Goal: Information Seeking & Learning: Learn about a topic

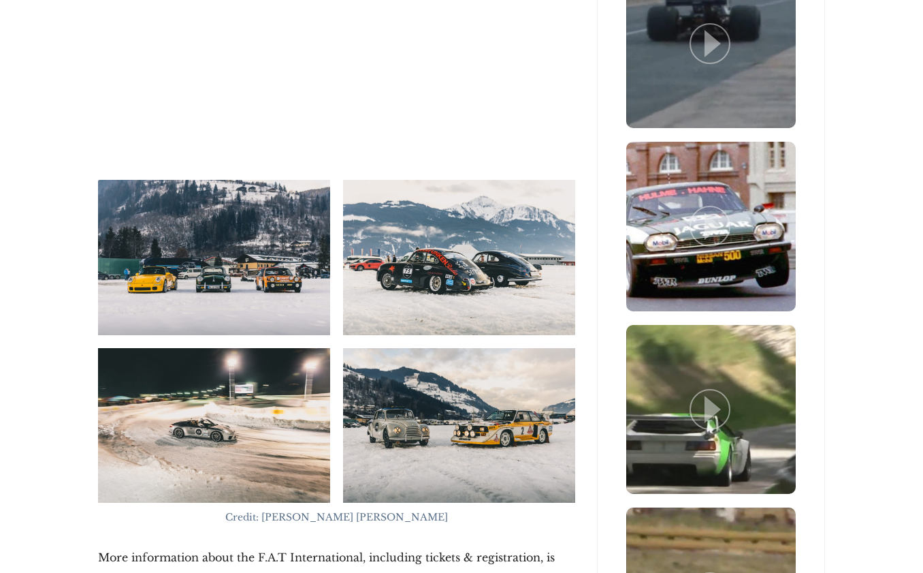
scroll to position [3206, 0]
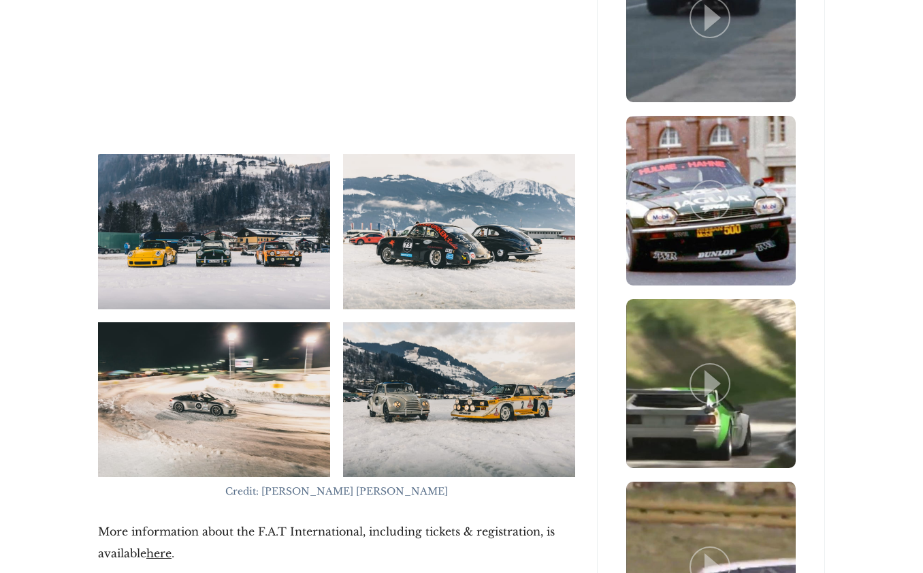
drag, startPoint x: 137, startPoint y: 461, endPoint x: 198, endPoint y: 479, distance: 64.0
click at [198, 520] on p "More information about the F.A.T International, including tickets & registratio…" at bounding box center [336, 542] width 477 height 44
click at [204, 520] on p "More information about the F.A.T International, including tickets & registratio…" at bounding box center [336, 542] width 477 height 44
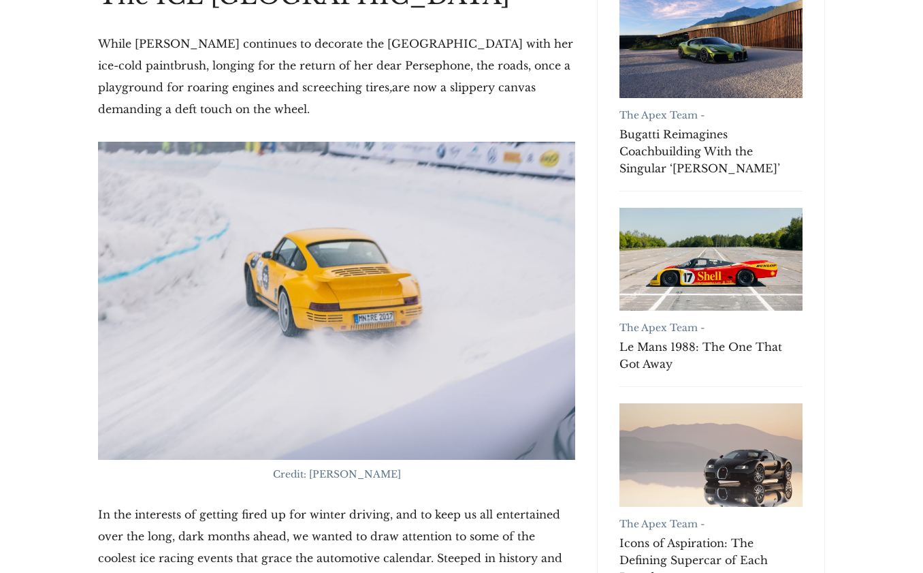
scroll to position [327, 1]
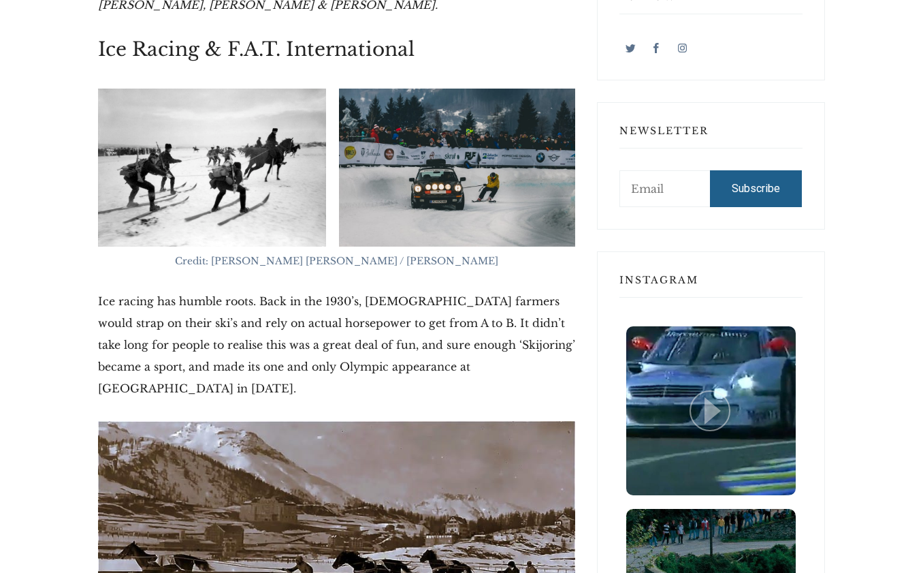
scroll to position [989, 0]
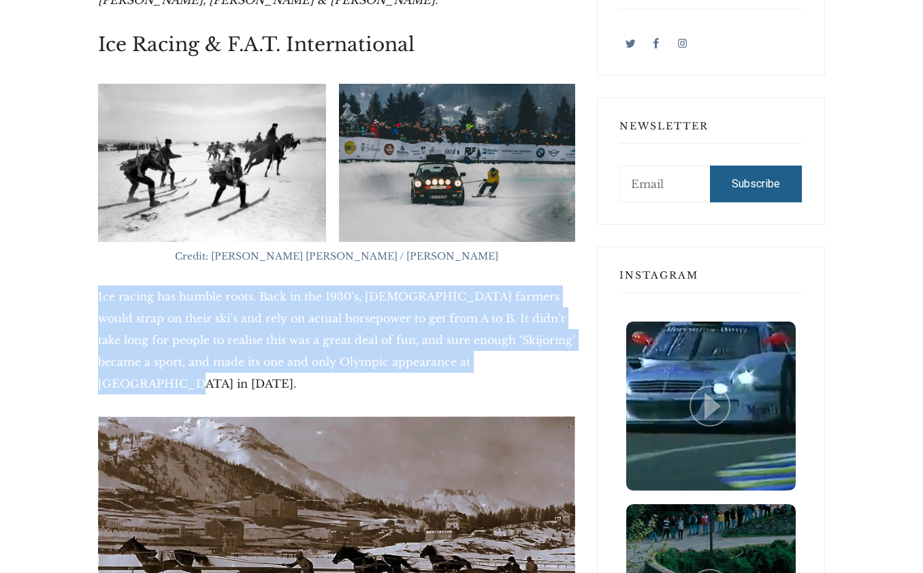
drag, startPoint x: 127, startPoint y: 290, endPoint x: 537, endPoint y: 351, distance: 414.3
click at [539, 350] on p "Ice racing has humble roots. Back in the 1930’s, [DEMOGRAPHIC_DATA] farmers wou…" at bounding box center [336, 339] width 477 height 109
click at [513, 370] on p "Ice racing has humble roots. Back in the 1930’s, [DEMOGRAPHIC_DATA] farmers wou…" at bounding box center [336, 339] width 477 height 109
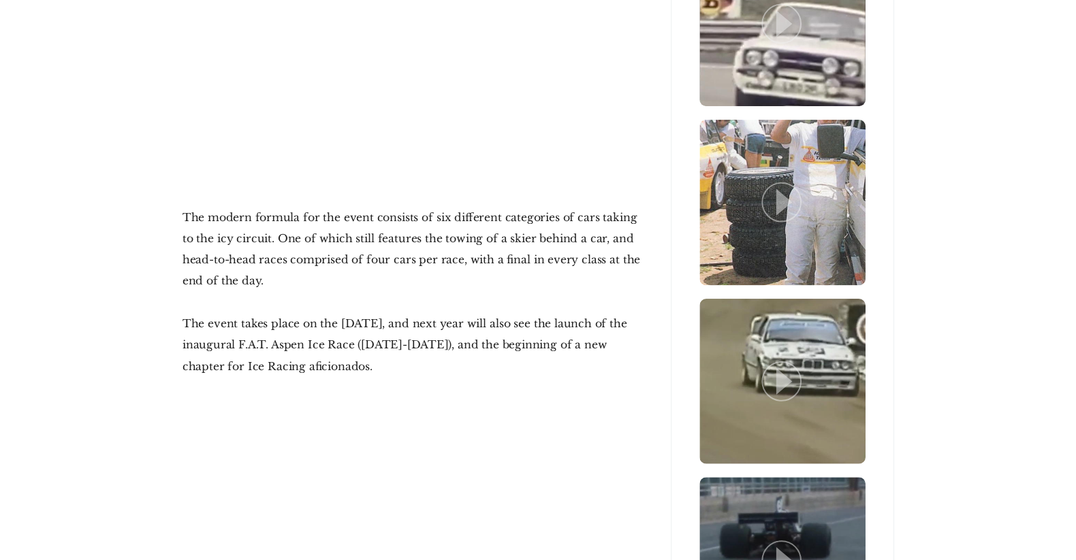
scroll to position [2655, 0]
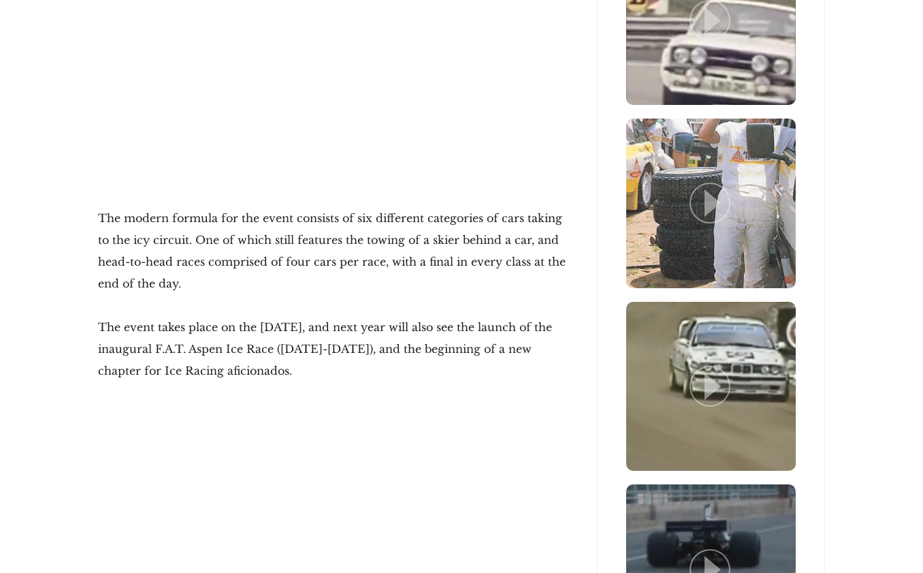
drag, startPoint x: 148, startPoint y: 216, endPoint x: 96, endPoint y: 150, distance: 84.3
drag, startPoint x: 100, startPoint y: 260, endPoint x: 338, endPoint y: 303, distance: 241.4
click at [339, 316] on p "The event takes place on the [DATE], and next year will also see the launch of …" at bounding box center [336, 348] width 477 height 65
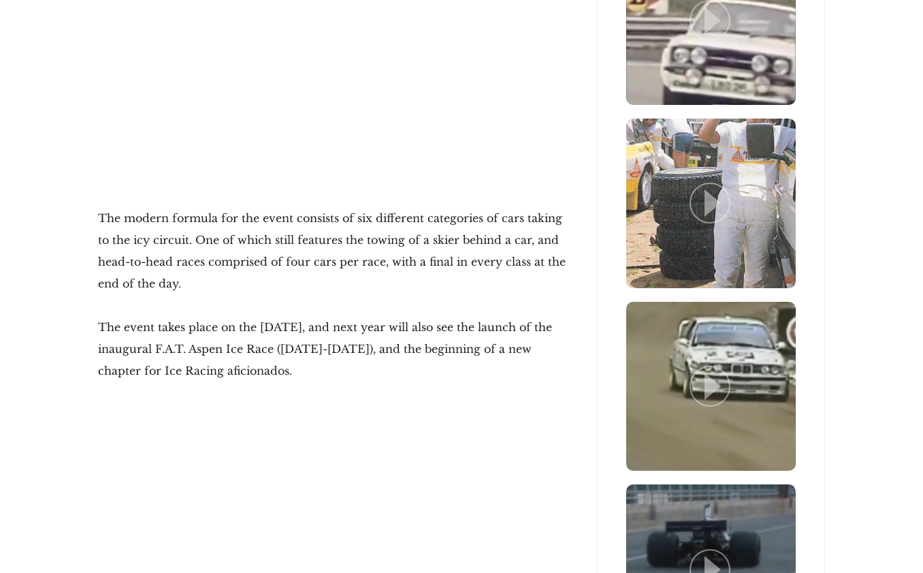
click at [332, 316] on p "The event takes place on the [DATE], and next year will also see the launch of …" at bounding box center [336, 348] width 477 height 65
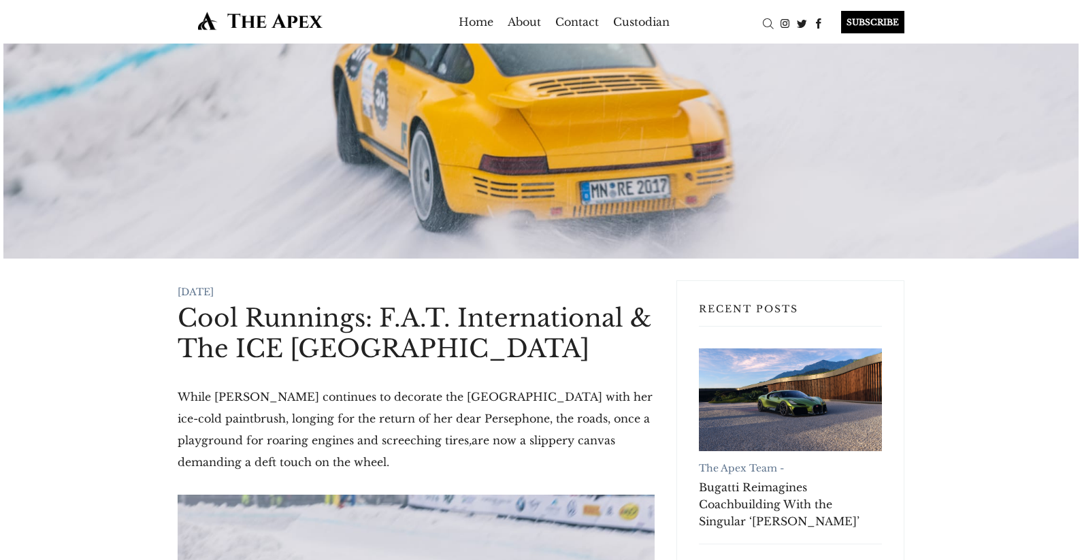
scroll to position [0, 0]
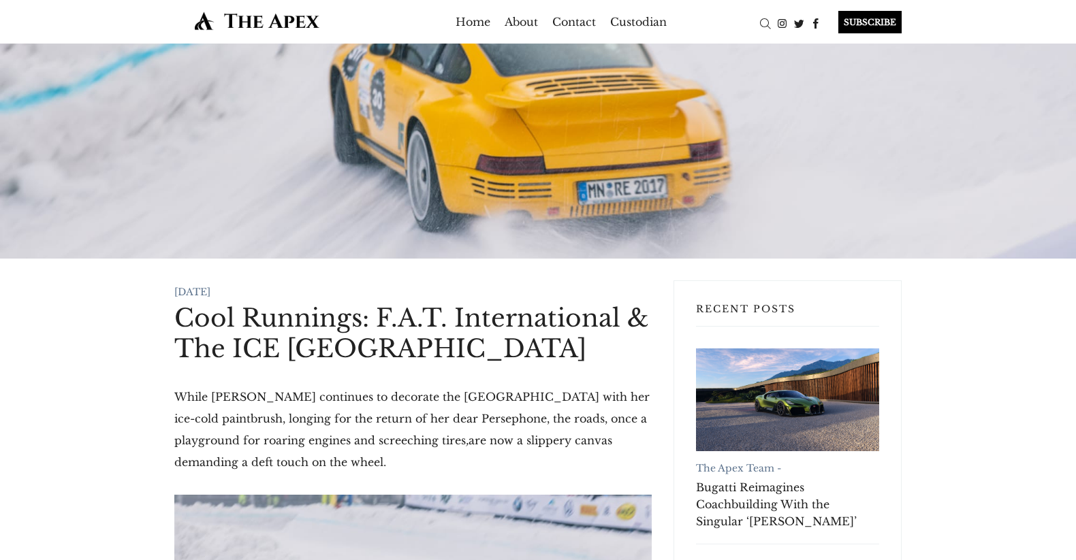
click at [404, 335] on h1 "Cool Runnings: F.A.T. International & The ICE [GEOGRAPHIC_DATA]" at bounding box center [412, 333] width 477 height 61
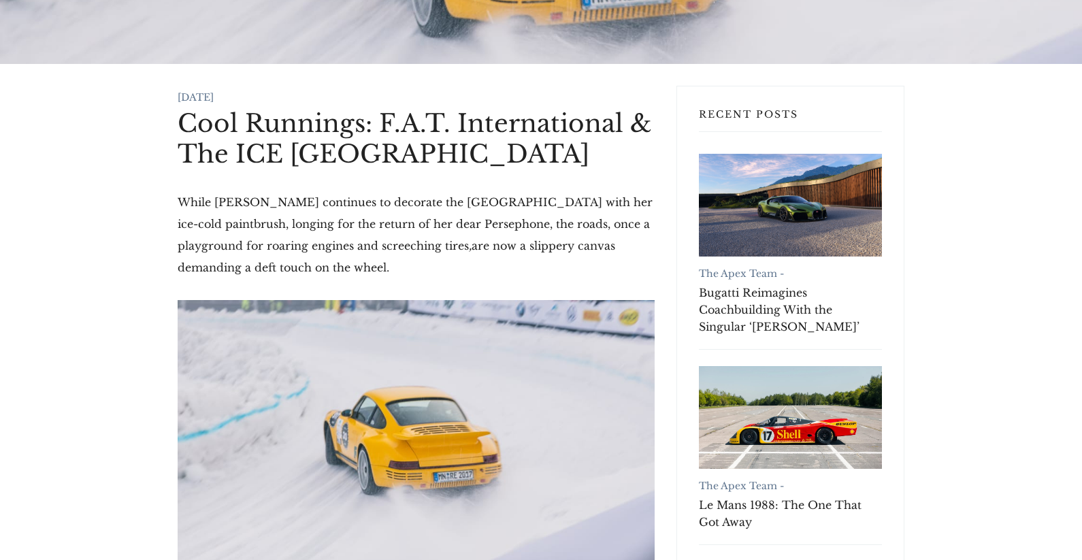
scroll to position [195, 0]
